Goal: Find specific page/section

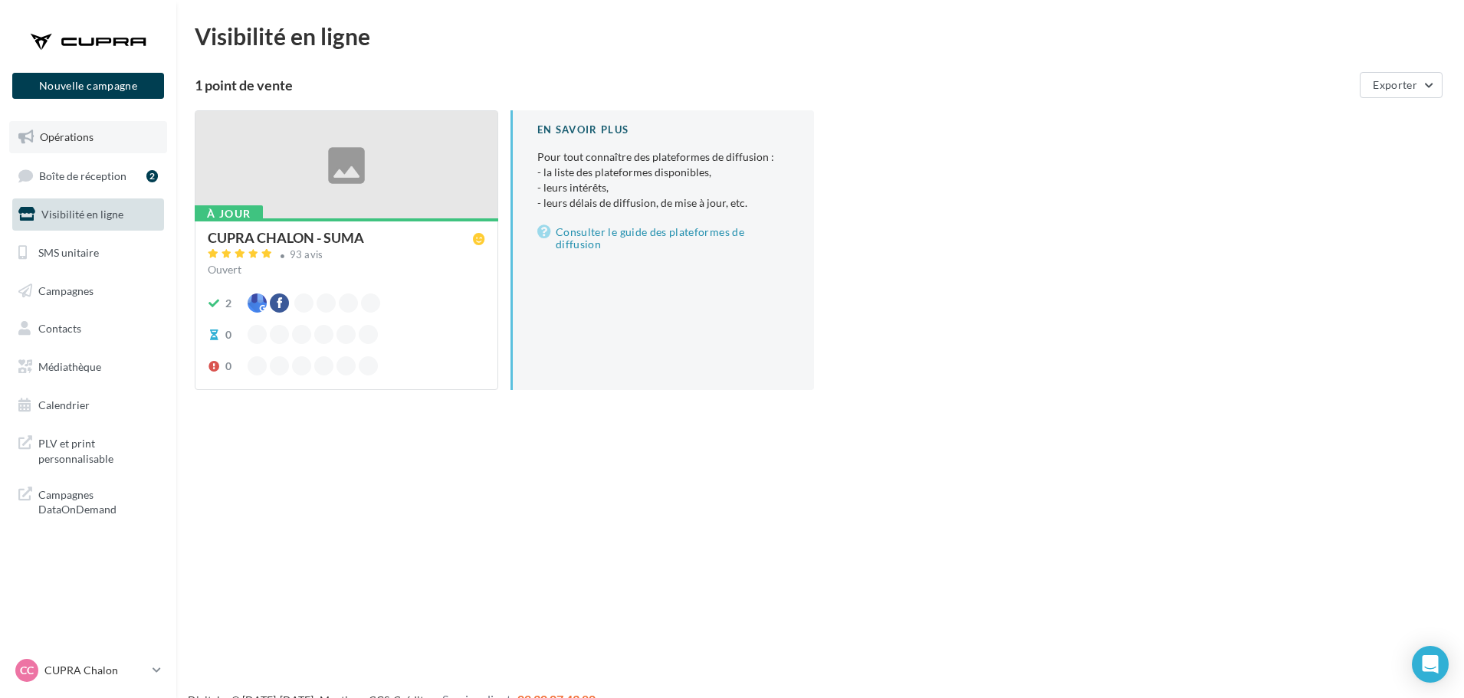
click at [71, 148] on link "Opérations" at bounding box center [88, 137] width 158 height 32
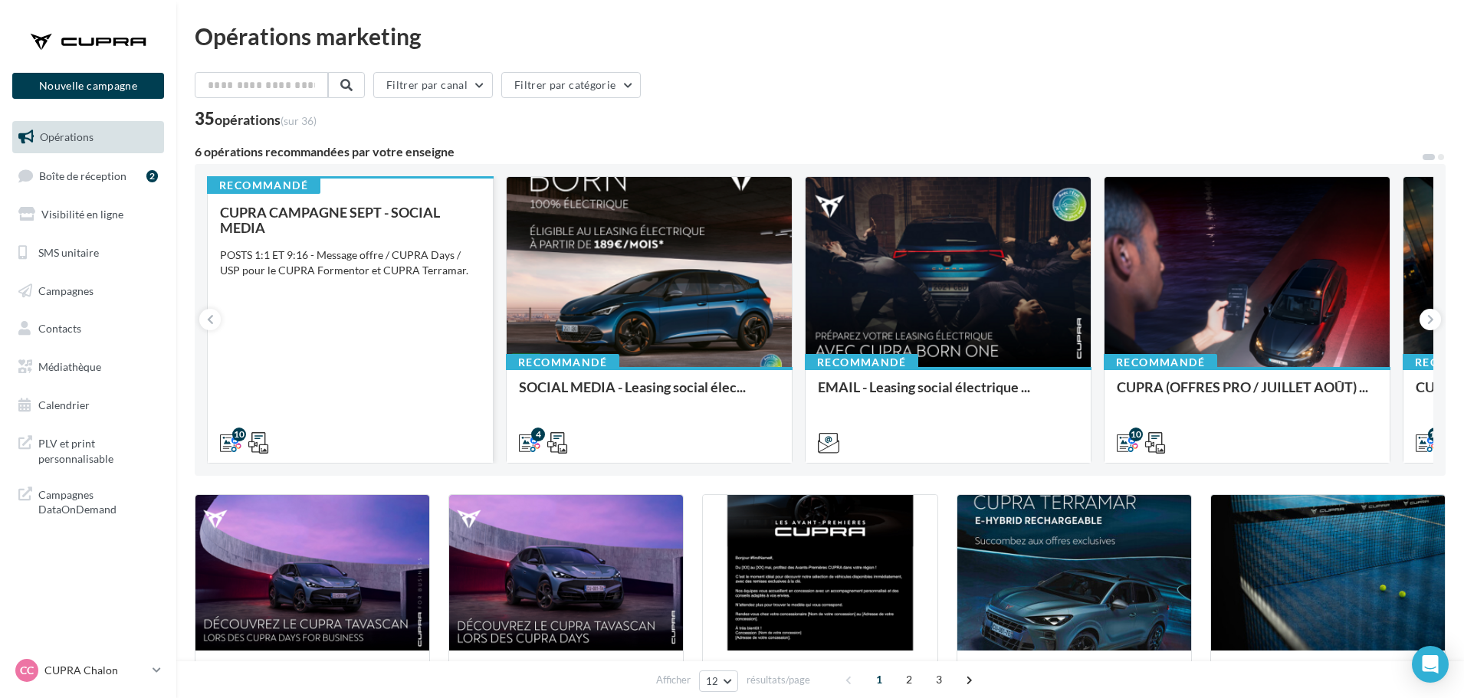
click at [417, 261] on div "POSTS 1:1 ET 9:16 - Message offre / CUPRA Days / USP pour le CUPRA Formentor et…" at bounding box center [350, 263] width 261 height 31
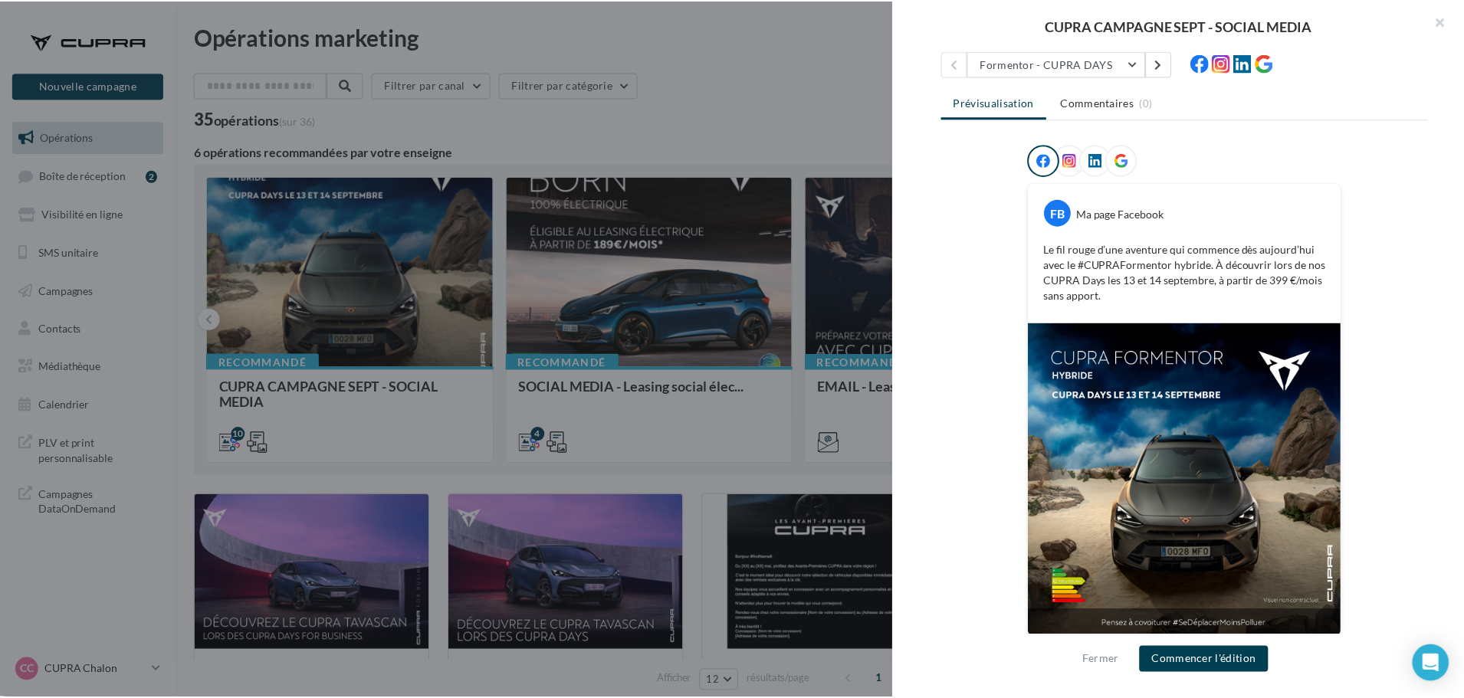
scroll to position [181, 0]
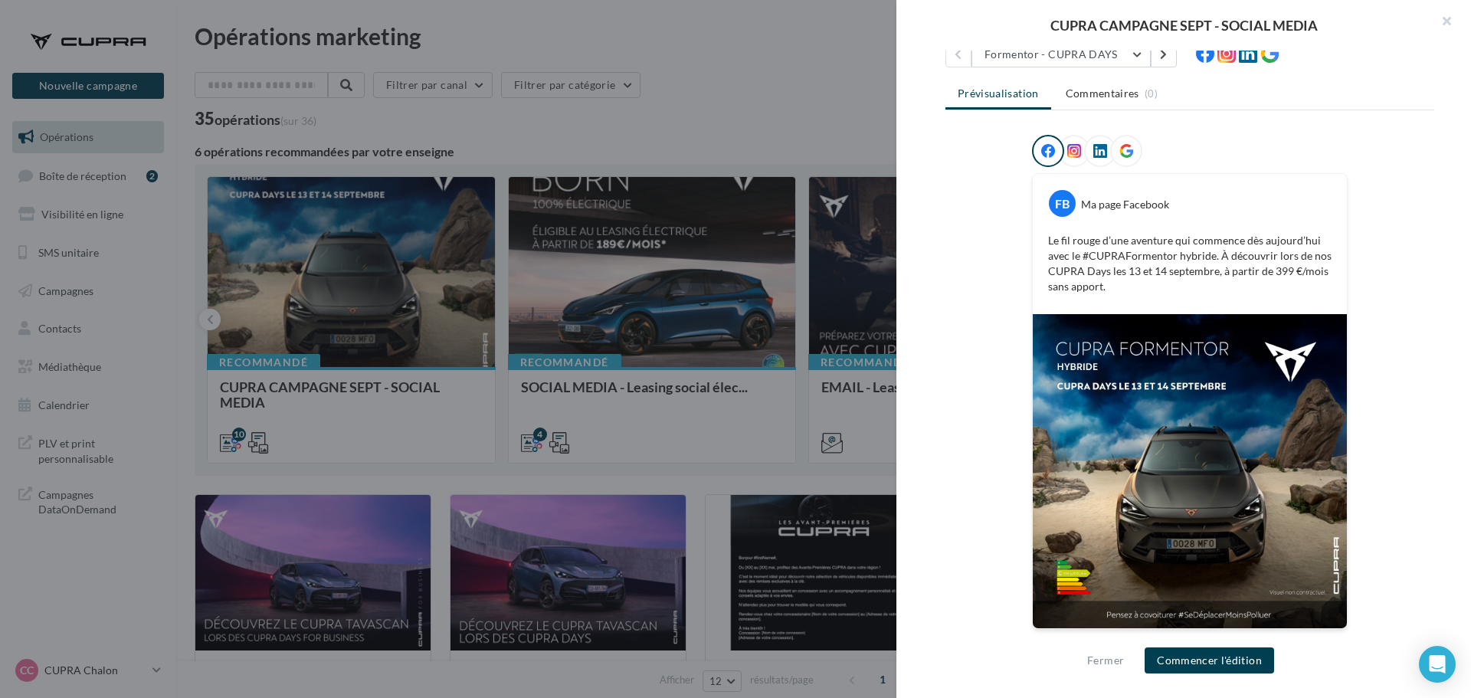
drag, startPoint x: 135, startPoint y: 377, endPoint x: 136, endPoint y: 458, distance: 81.2
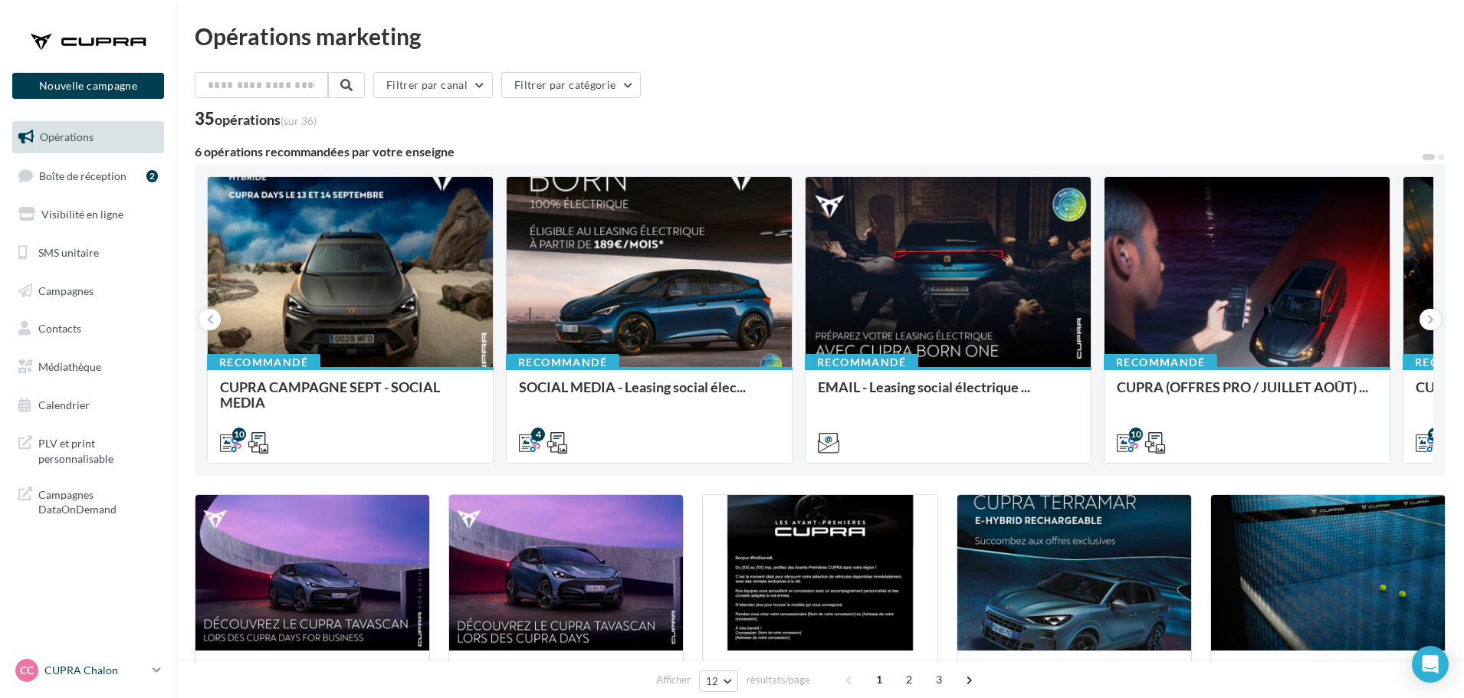
click at [90, 665] on p "CUPRA Chalon" at bounding box center [95, 670] width 102 height 15
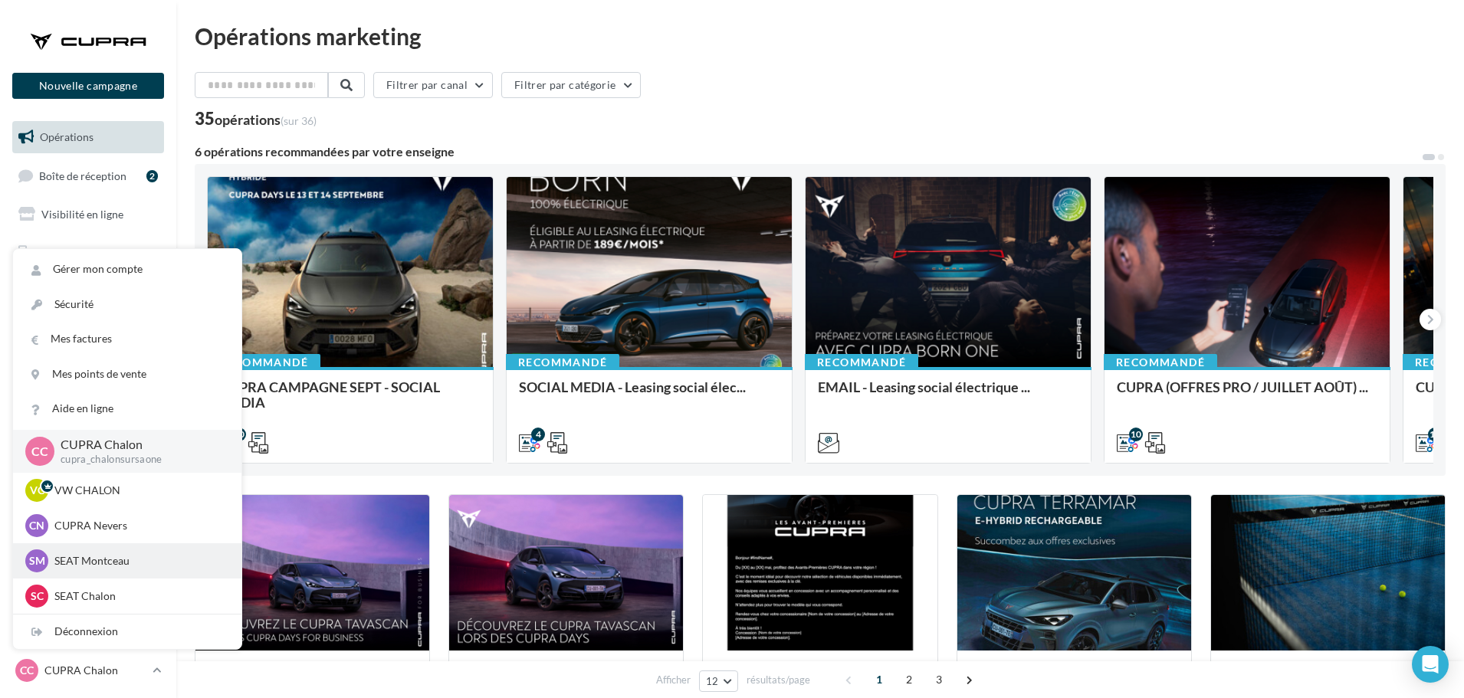
click at [113, 570] on div "SM SEAT Montceau SEAT-MONTCEAU-LES-MINES" at bounding box center [127, 560] width 204 height 23
